Goal: Information Seeking & Learning: Learn about a topic

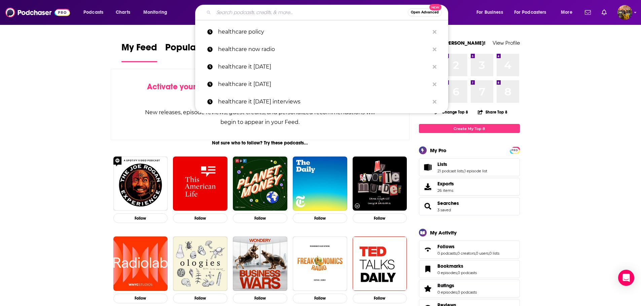
click at [219, 10] on input "Search podcasts, credits, & more..." at bounding box center [311, 12] width 194 height 11
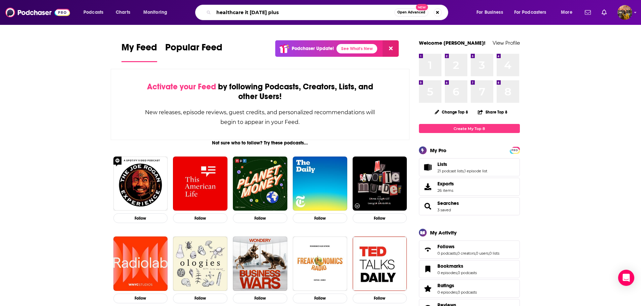
type input "healthcare it [DATE] plus"
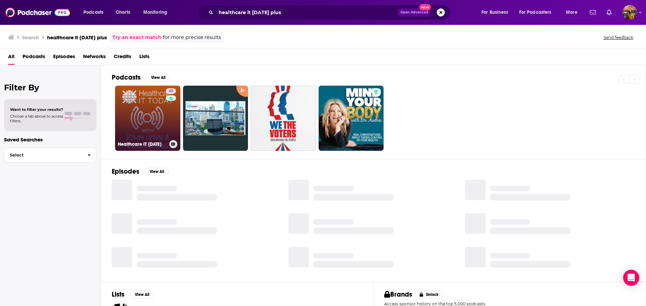
click at [140, 111] on link "45 Healthcare IT [DATE]" at bounding box center [147, 118] width 65 height 65
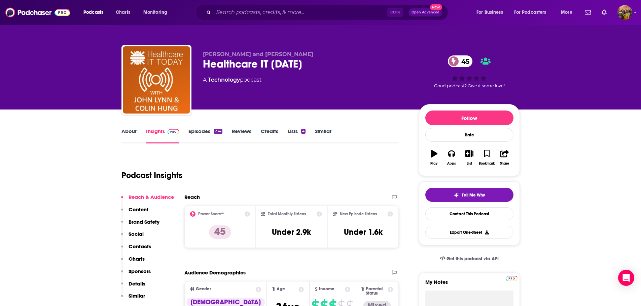
click at [242, 6] on div "Ctrl K Open Advanced New" at bounding box center [321, 12] width 253 height 15
click at [241, 12] on input "Search podcasts, credits, & more..." at bounding box center [301, 12] width 174 height 11
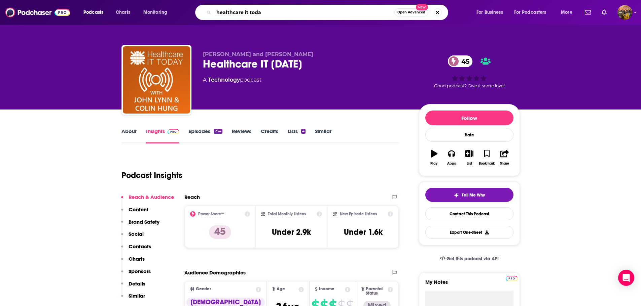
type input "healthcare it [DATE]"
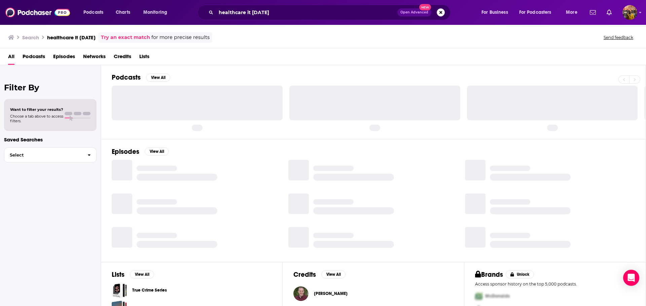
click at [35, 57] on span "Podcasts" at bounding box center [34, 58] width 23 height 14
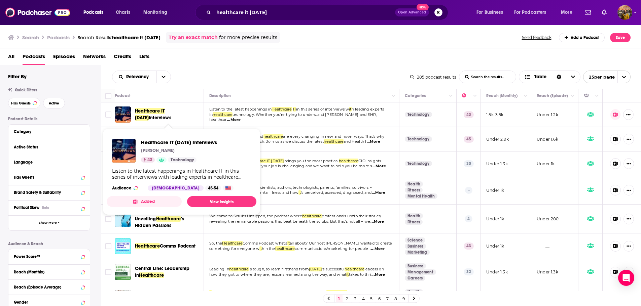
click at [151, 112] on span "Healthcare IT [DATE]" at bounding box center [150, 114] width 30 height 12
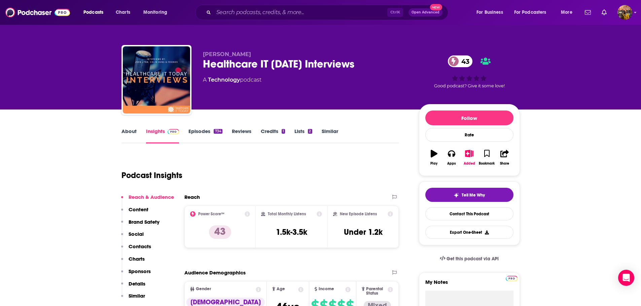
click at [132, 136] on link "About" at bounding box center [128, 135] width 15 height 15
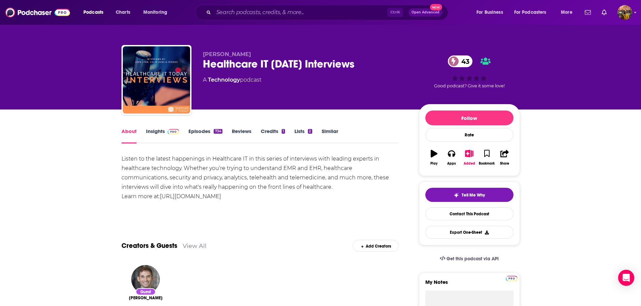
click at [157, 138] on link "Insights" at bounding box center [162, 135] width 33 height 15
